Goal: Check status

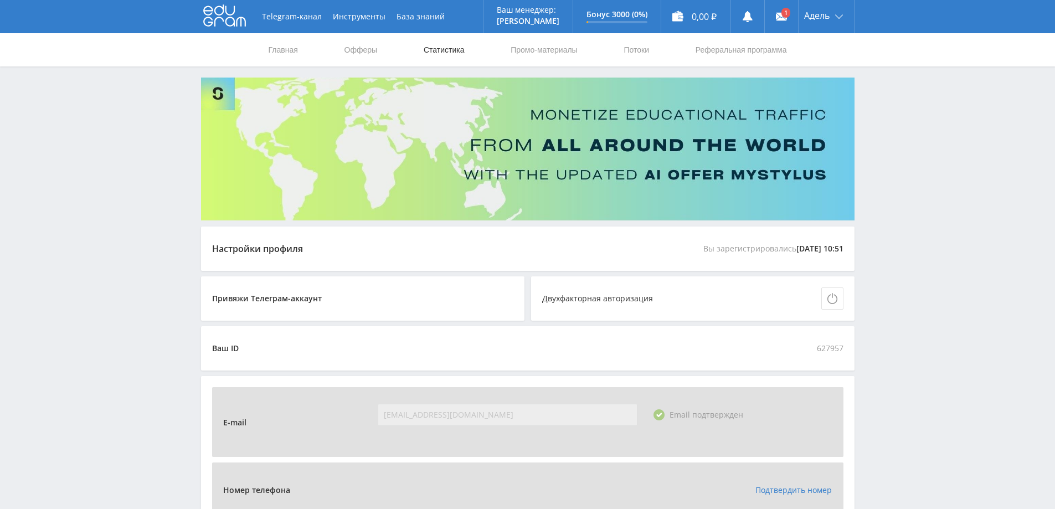
click at [453, 48] on link "Статистика" at bounding box center [444, 49] width 43 height 33
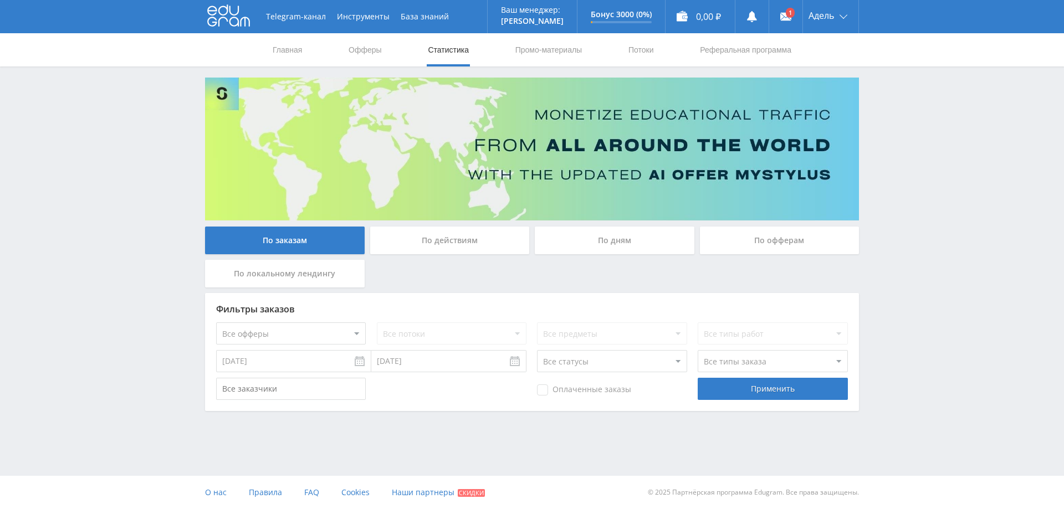
click at [772, 245] on div "По офферам" at bounding box center [780, 241] width 160 height 28
click at [0, 0] on input "По офферам" at bounding box center [0, 0] width 0 height 0
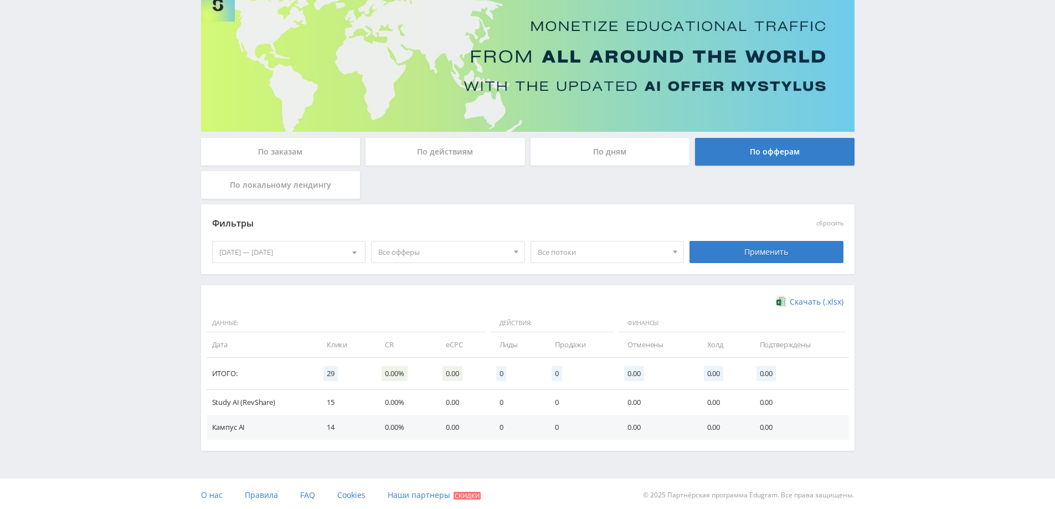
scroll to position [91, 0]
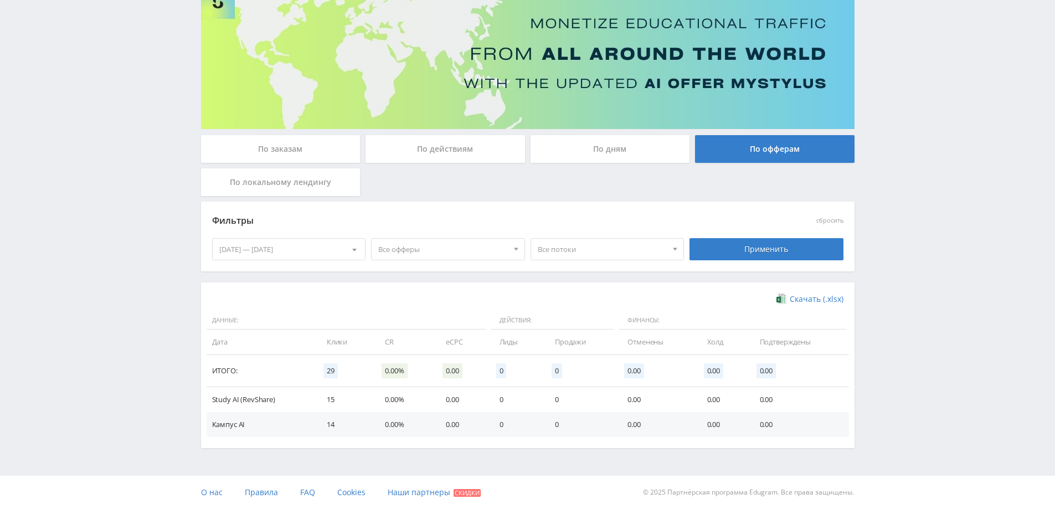
click at [590, 241] on span "Все потоки" at bounding box center [603, 249] width 130 height 21
click at [590, 245] on span "Все потоки" at bounding box center [603, 249] width 130 height 21
click at [468, 255] on span "Все офферы" at bounding box center [443, 249] width 130 height 21
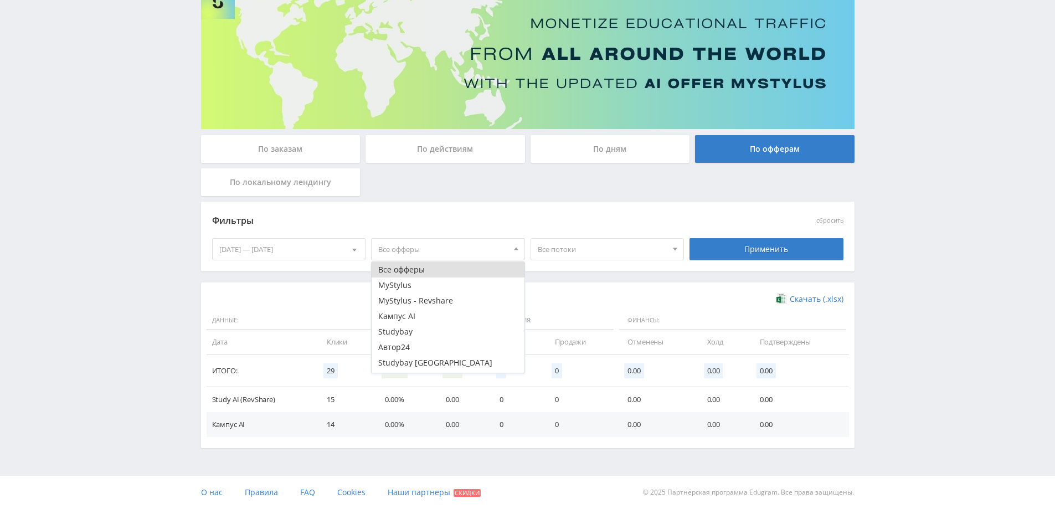
click at [468, 255] on span "Все офферы" at bounding box center [443, 249] width 130 height 21
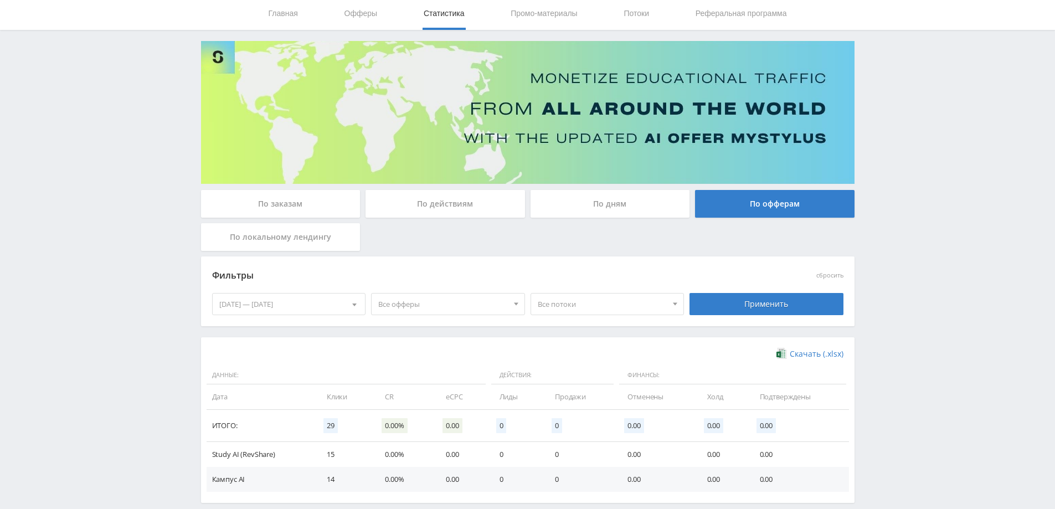
scroll to position [0, 0]
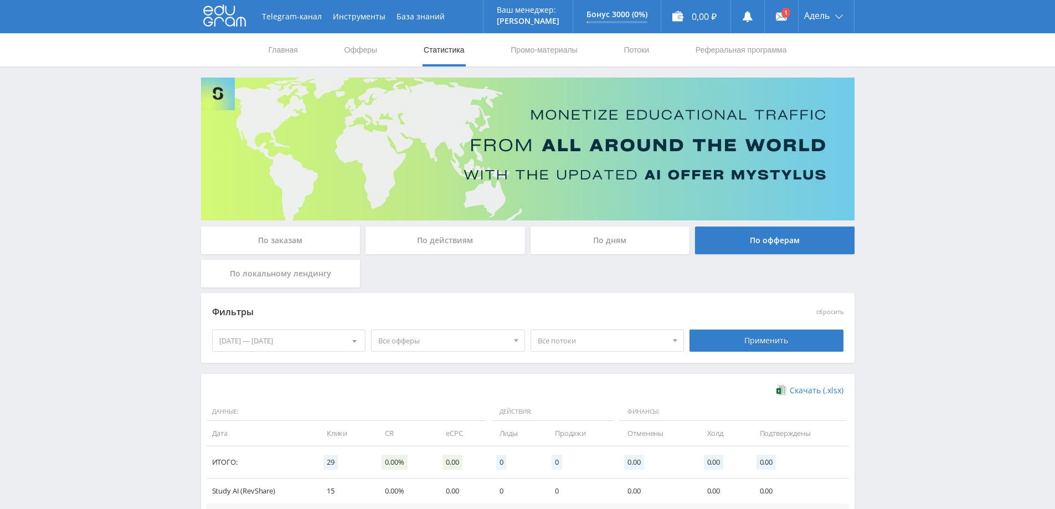
click at [227, 15] on icon at bounding box center [224, 15] width 43 height 22
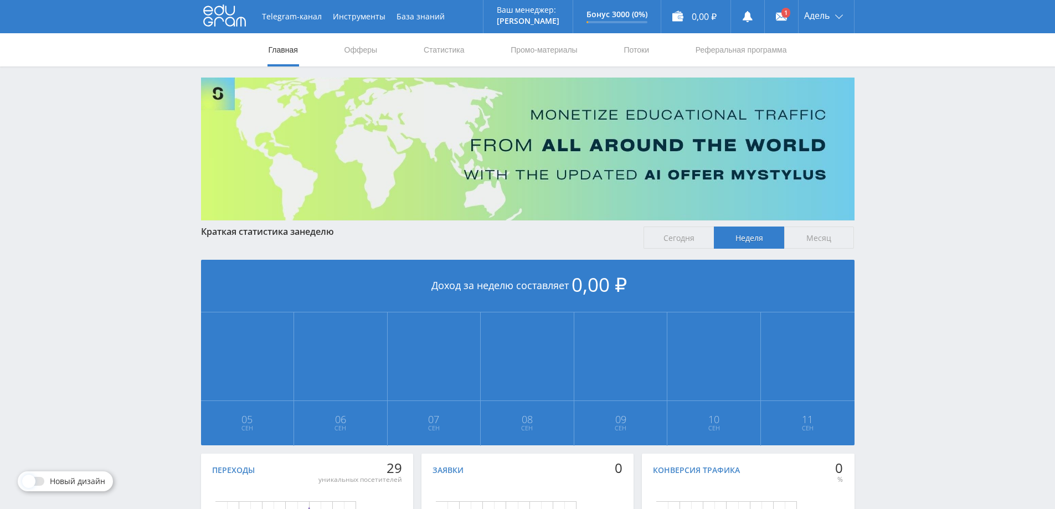
scroll to position [148, 0]
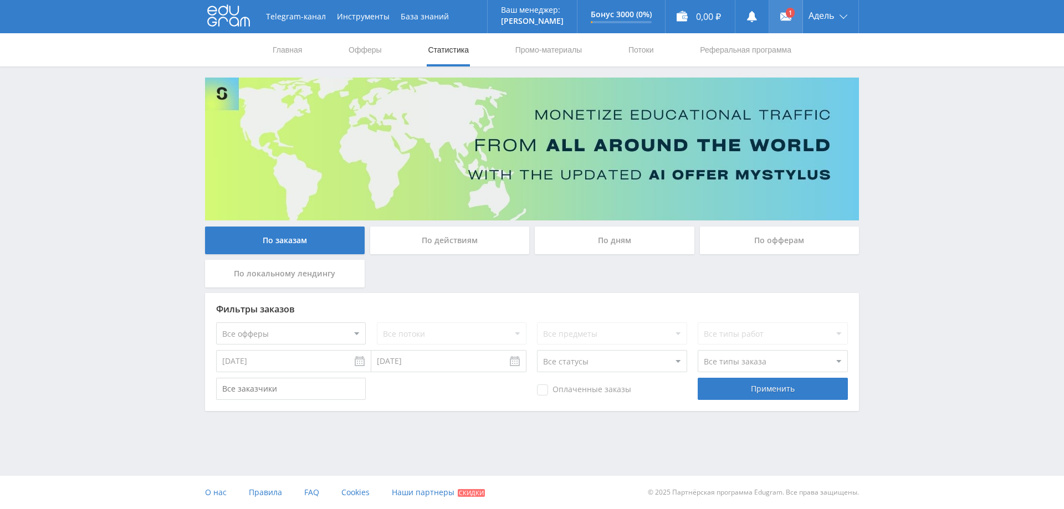
click at [778, 19] on link at bounding box center [785, 16] width 33 height 33
